Goal: Navigation & Orientation: Understand site structure

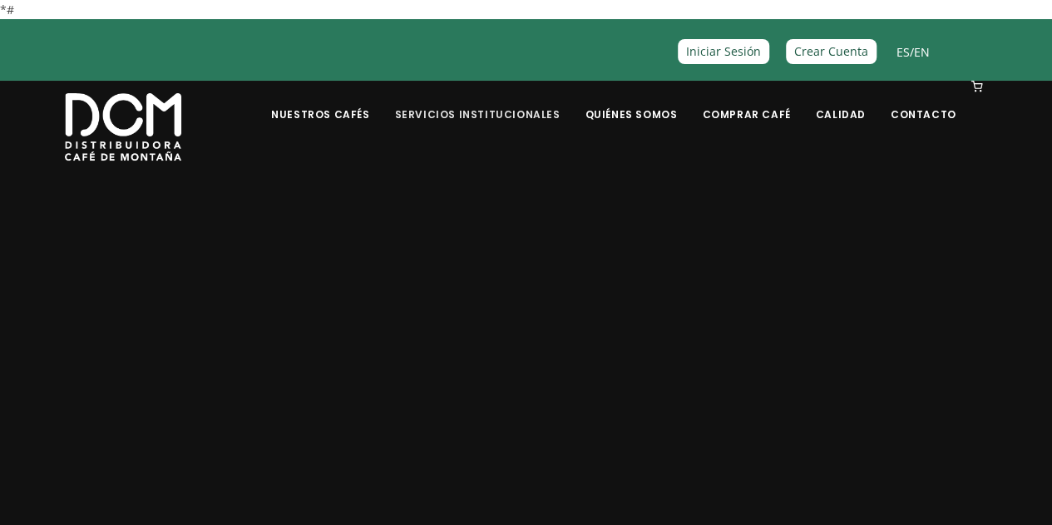
click at [481, 112] on link "Servicios Institucionales" at bounding box center [477, 101] width 186 height 39
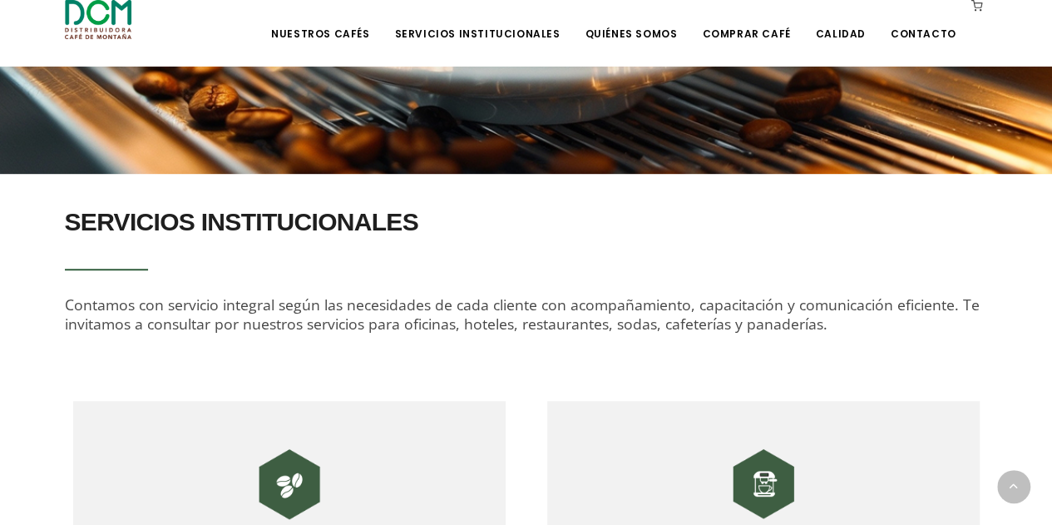
scroll to position [396, 0]
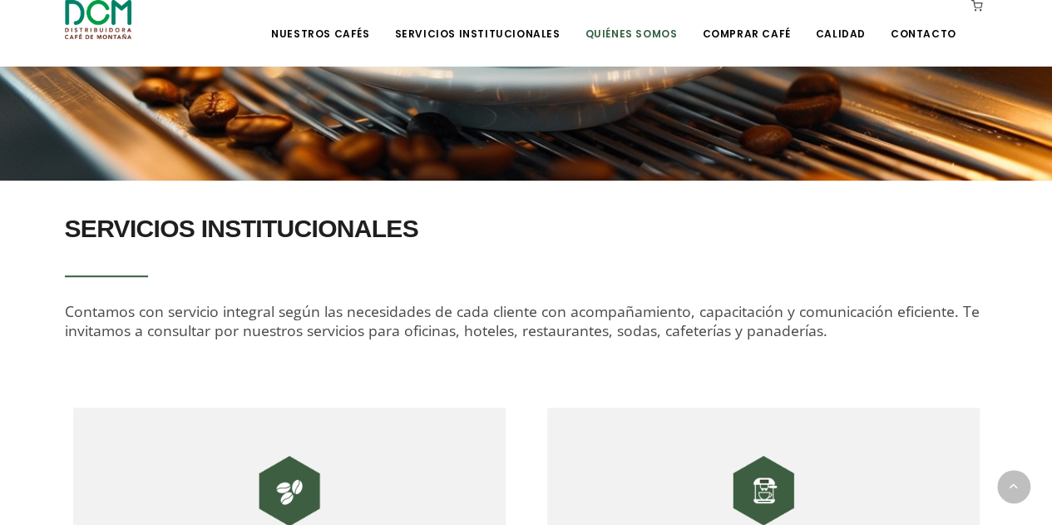
click at [646, 34] on link "Quiénes Somos" at bounding box center [631, 21] width 112 height 39
